Goal: Entertainment & Leisure: Browse casually

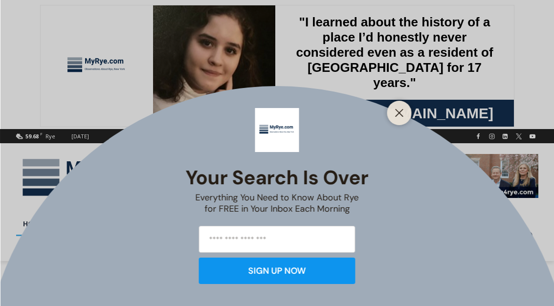
click at [399, 119] on button "Close" at bounding box center [400, 113] width 14 height 14
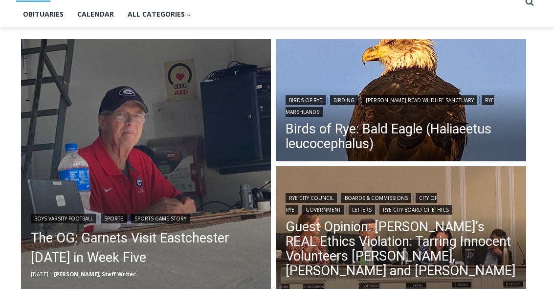
click at [403, 238] on link "Guest Opinion: [PERSON_NAME]’s REAL Ethics Violation: Tarring Innocent Voluntee…" at bounding box center [401, 249] width 231 height 59
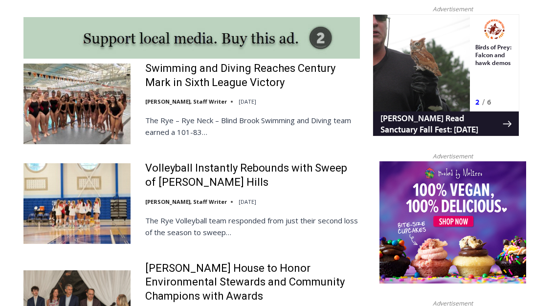
scroll to position [896, 0]
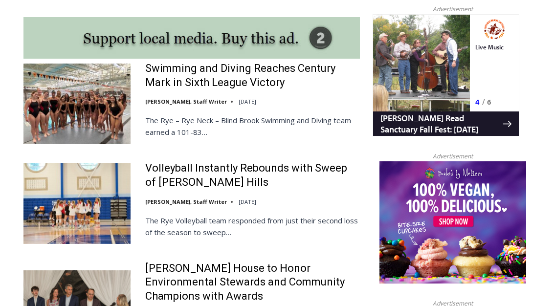
click at [241, 62] on link "Swimming and Diving Reaches Century Mark in Sixth League Victory" at bounding box center [252, 76] width 215 height 28
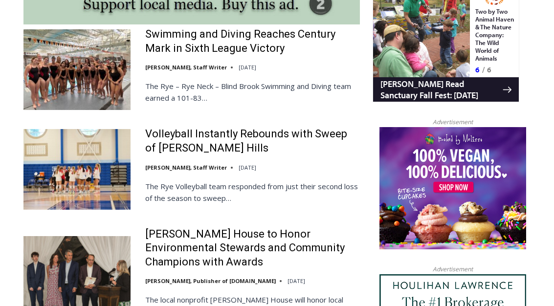
click at [70, 45] on img at bounding box center [76, 69] width 107 height 80
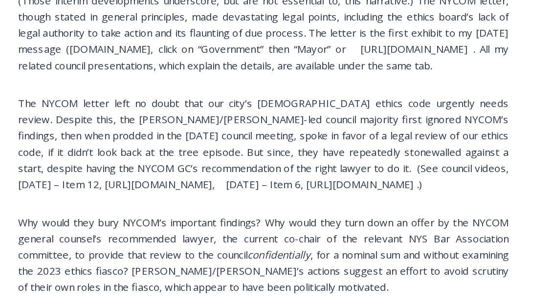
scroll to position [1859, 0]
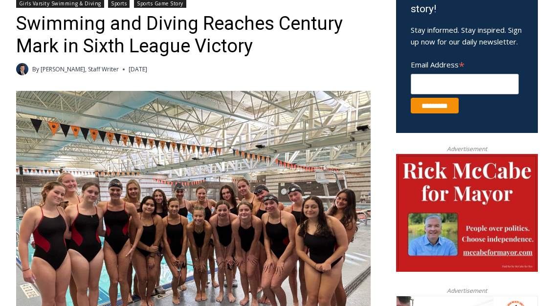
scroll to position [385, 0]
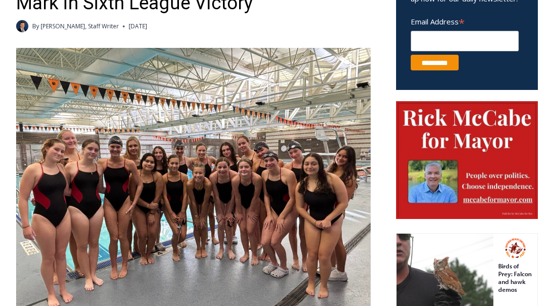
click at [350, 189] on img at bounding box center [193, 181] width 355 height 266
